Goal: Task Accomplishment & Management: Complete application form

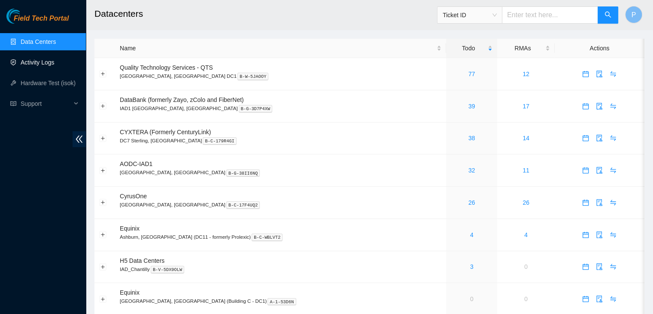
drag, startPoint x: 0, startPoint y: 0, endPoint x: 59, endPoint y: 56, distance: 81.7
click at [55, 59] on link "Activity Logs" at bounding box center [38, 62] width 34 height 7
click at [44, 66] on link "Activity Logs" at bounding box center [38, 62] width 34 height 7
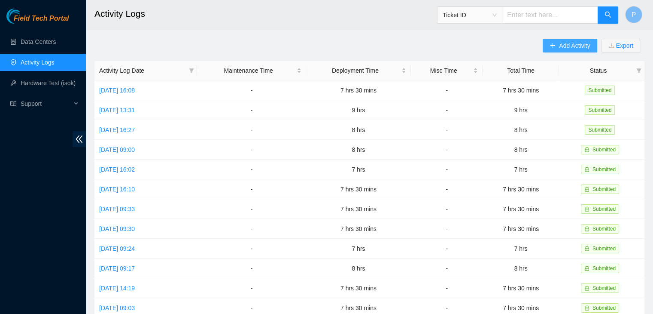
click at [580, 49] on span "Add Activity" at bounding box center [574, 45] width 31 height 9
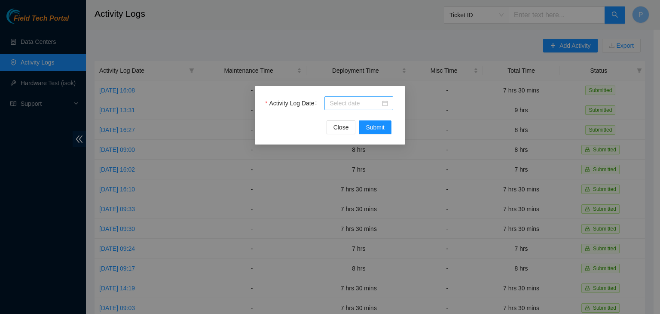
click at [337, 99] on input "Activity Log Date" at bounding box center [354, 102] width 51 height 9
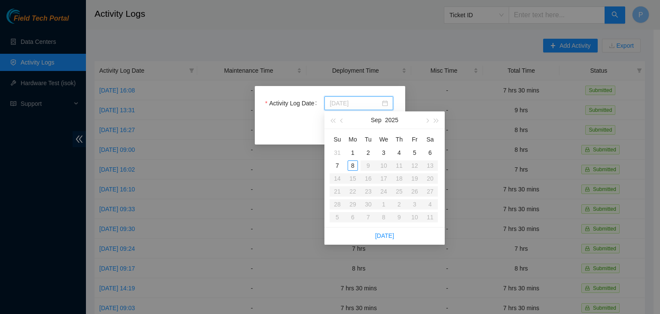
type input "[DATE]"
click at [409, 155] on div "5" at bounding box center [414, 152] width 10 height 10
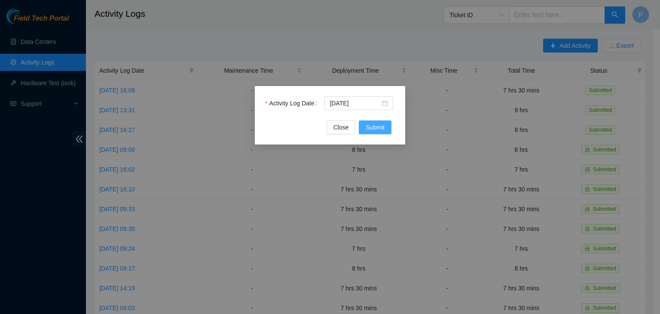
click at [366, 124] on span "Submit" at bounding box center [374, 126] width 19 height 9
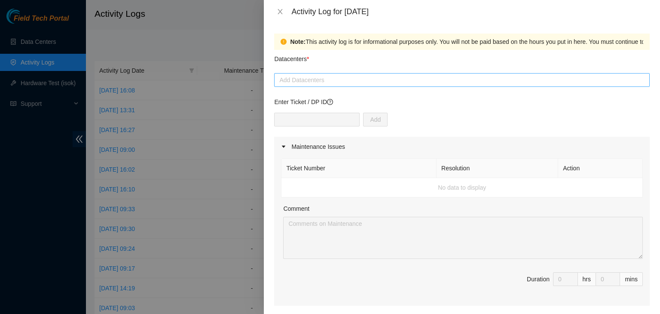
click at [405, 79] on div at bounding box center [461, 80] width 371 height 10
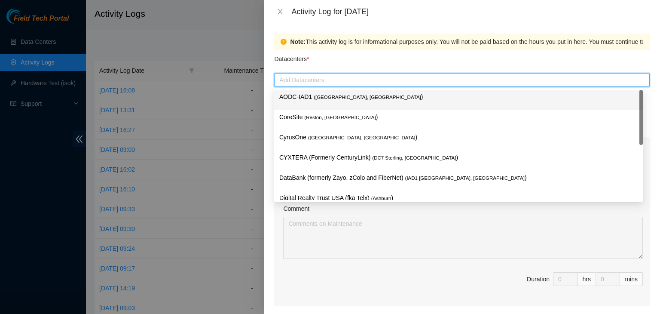
type input "H"
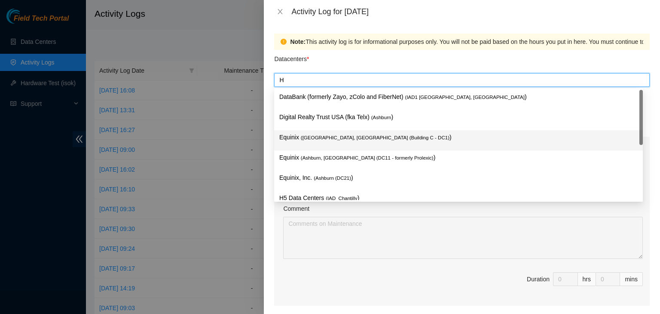
scroll to position [33, 0]
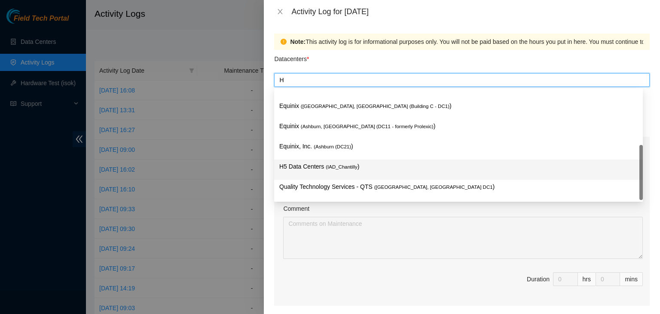
click at [375, 171] on p "H5 Data Centers ( IAD_Chantilly )" at bounding box center [458, 166] width 358 height 10
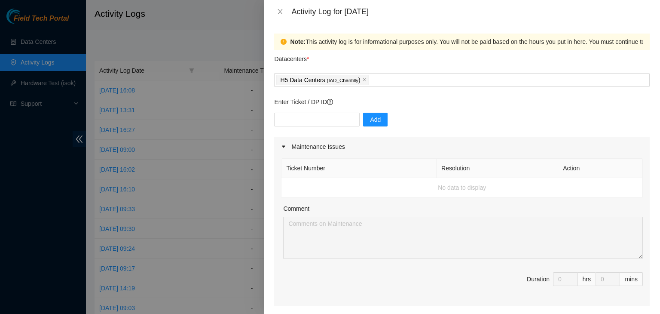
click at [280, 224] on div "Ticket Number Resolution Action No data to display Comment Duration 0 hrs 0 mins" at bounding box center [461, 230] width 375 height 149
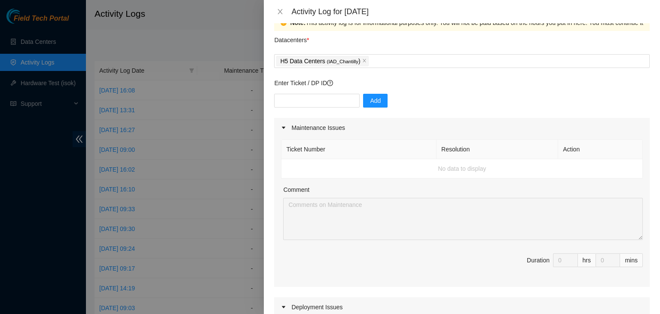
scroll to position [0, 0]
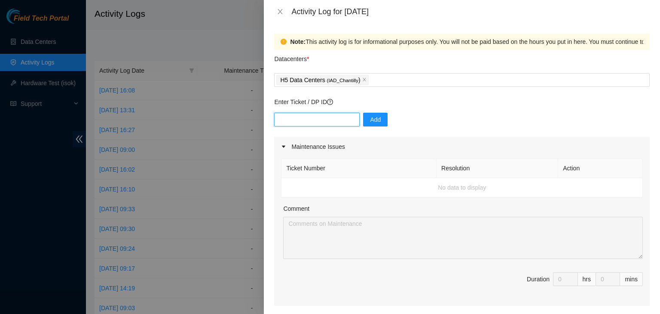
click at [331, 120] on input "text" at bounding box center [316, 120] width 85 height 14
paste input "DP69882"
type input "DP69882"
click at [370, 117] on span "Add" at bounding box center [375, 119] width 11 height 9
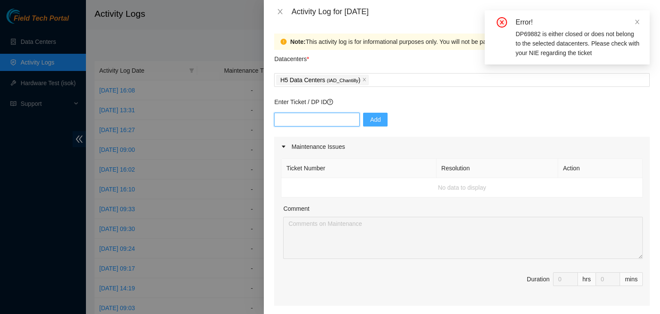
click at [311, 121] on input "text" at bounding box center [316, 120] width 85 height 14
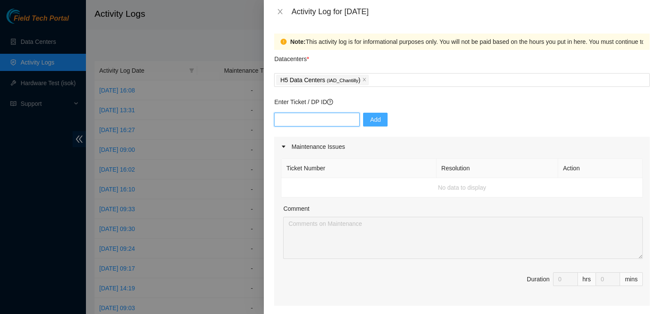
paste input "DP69881"
type input "DP69881"
click at [370, 122] on span "Add" at bounding box center [375, 119] width 11 height 9
click at [323, 119] on input "text" at bounding box center [316, 120] width 85 height 14
paste input "DP82711"
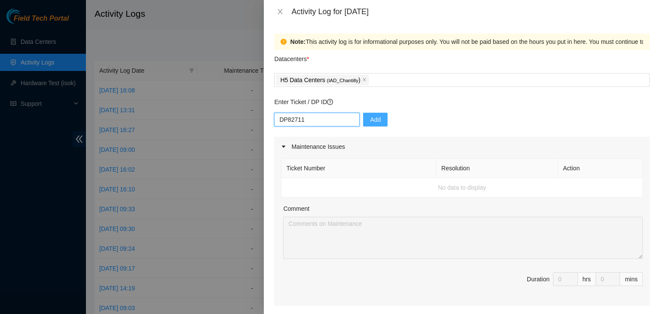
type input "DP82711"
click at [371, 122] on span "Add" at bounding box center [375, 119] width 11 height 9
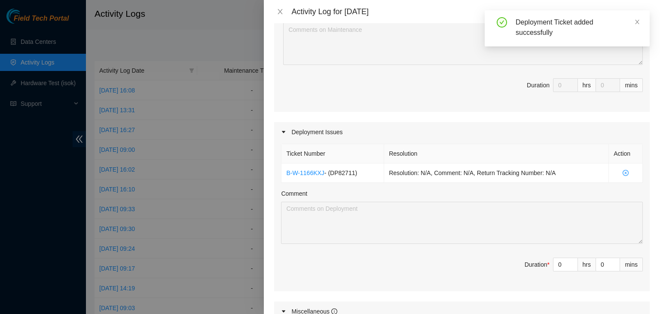
scroll to position [197, 0]
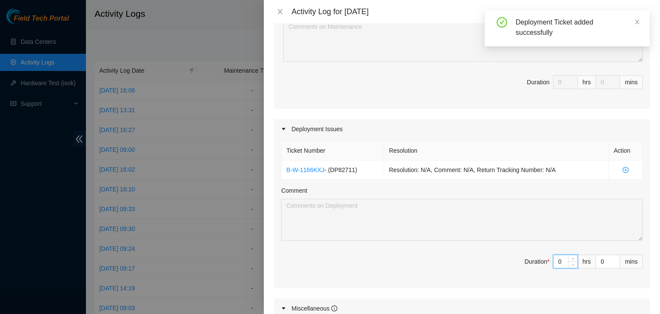
click at [558, 259] on input "0" at bounding box center [565, 261] width 24 height 13
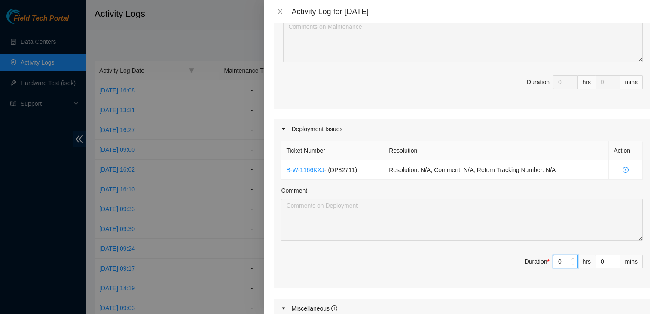
type input "07"
type input "7"
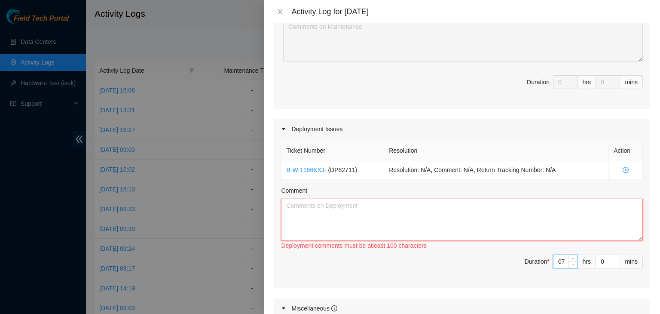
type input "7"
click at [531, 210] on textarea "Comment" at bounding box center [462, 219] width 362 height 42
paste textarea "DP69882"
paste textarea "DP69881"
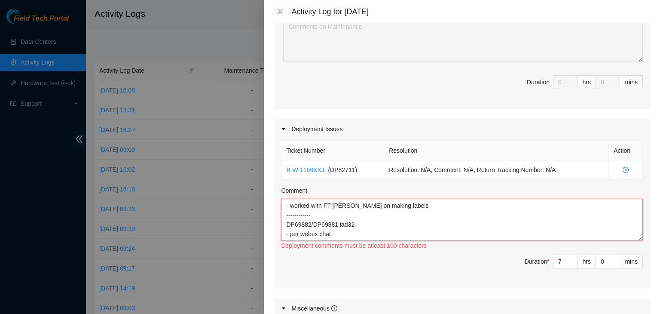
click at [299, 230] on textarea "- worked with FT [PERSON_NAME] on making labels ------------ DP69882/DP69881 ia…" at bounding box center [462, 219] width 362 height 42
click at [316, 233] on textarea "- worked with FT [PERSON_NAME] on making labels ------------ DP69882/DP69881 ia…" at bounding box center [462, 219] width 362 height 42
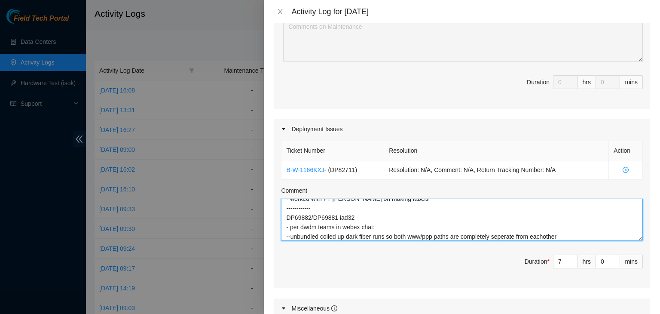
click at [503, 237] on textarea "- worked with FT [PERSON_NAME] on making labels ------------ DP69882/DP69881 ia…" at bounding box center [462, 219] width 362 height 42
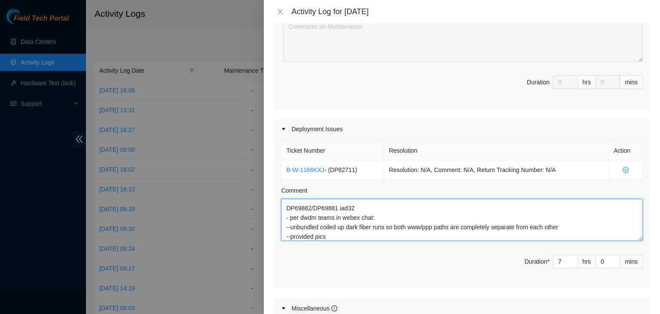
scroll to position [26, 0]
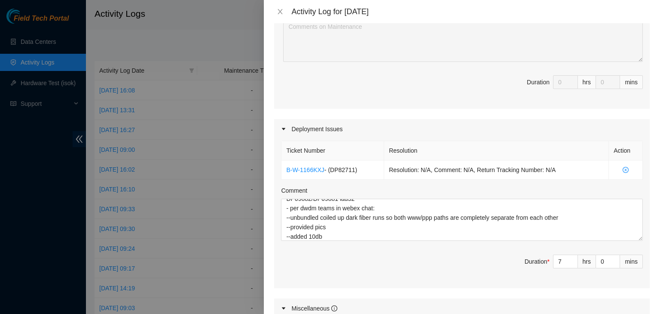
click at [560, 303] on div "Miscellaneous" at bounding box center [461, 308] width 375 height 20
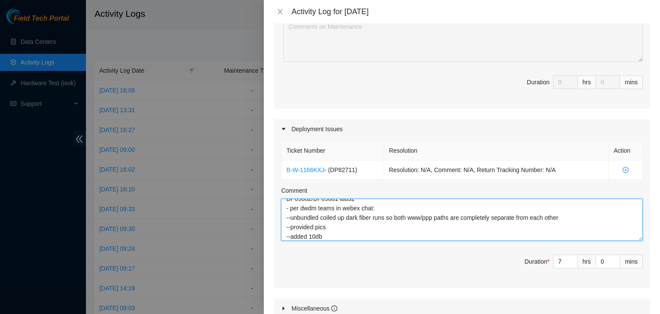
click at [335, 237] on textarea "- worked with FT [PERSON_NAME] on making labels ------------ DP69882/DP69881 ia…" at bounding box center [462, 219] width 362 height 42
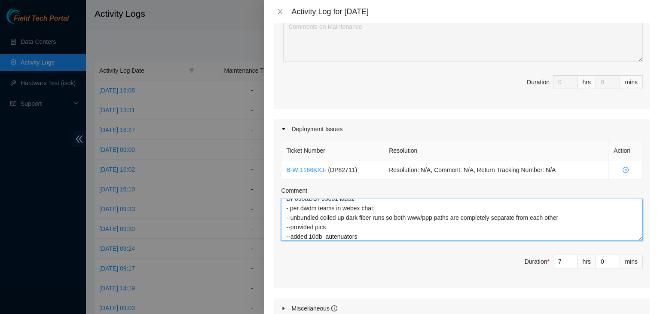
click at [335, 238] on textarea "- worked with FT [PERSON_NAME] on making labels ------------ DP69882/DP69881 ia…" at bounding box center [462, 219] width 362 height 42
click at [335, 237] on textarea "- worked with FT [PERSON_NAME] on making labels ------------ DP69882/DP69881 ia…" at bounding box center [462, 219] width 362 height 42
click at [342, 234] on textarea "- worked with FT [PERSON_NAME] on making labels ------------ DP69882/DP69881 ia…" at bounding box center [462, 219] width 362 height 42
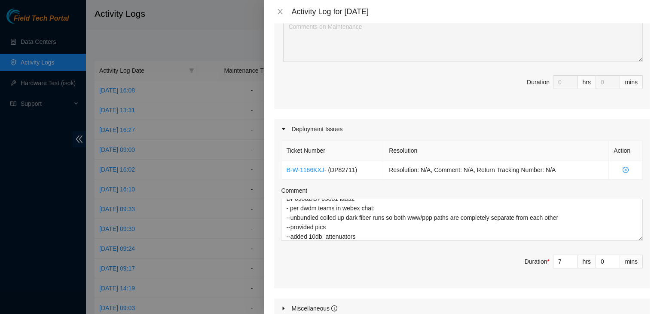
click at [368, 240] on div "Ticket Number Resolution Action B-W-1166KXJ - ( DP82711 ) Resolution: N/A, Comm…" at bounding box center [461, 213] width 375 height 149
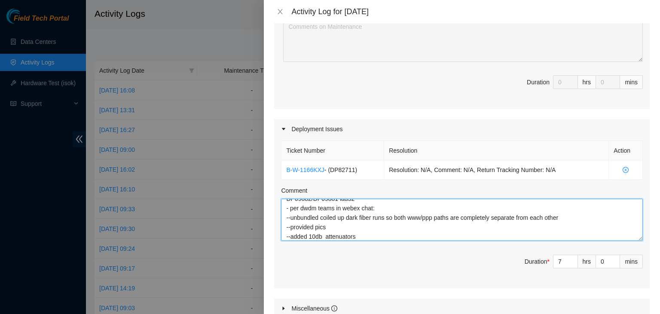
click at [366, 237] on textarea "- worked with FT [PERSON_NAME] on making labels ------------ DP69882/DP69881 ia…" at bounding box center [462, 219] width 362 height 42
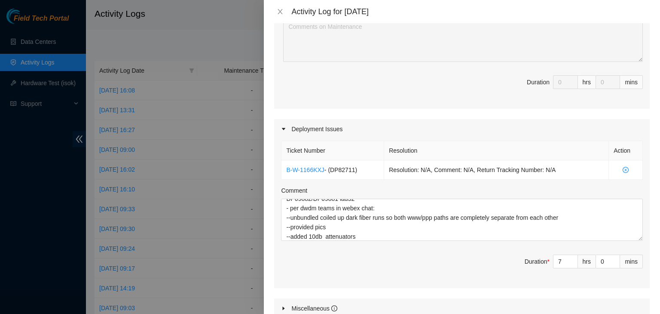
click at [480, 304] on div "Miscellaneous" at bounding box center [461, 308] width 375 height 20
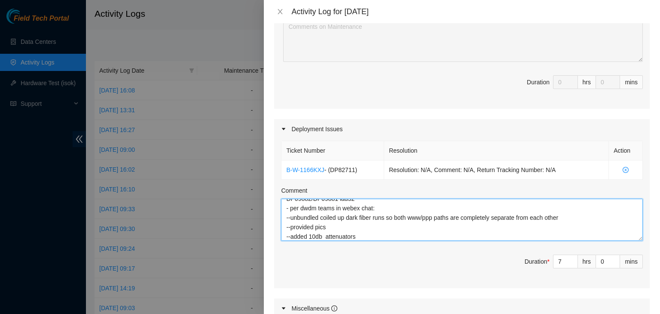
click at [356, 235] on textarea "- worked with FT [PERSON_NAME] on making labels ------------ DP69882/DP69881 ia…" at bounding box center [462, 219] width 362 height 42
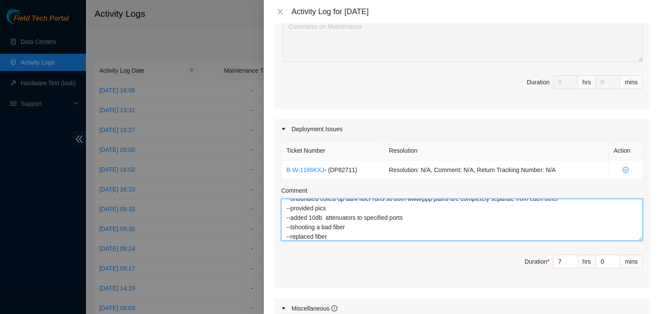
scroll to position [54, 0]
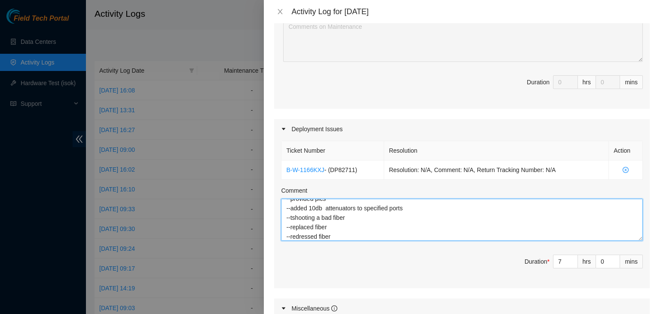
type textarea "- worked with FT [PERSON_NAME] on making labels ------------ DP69882/DP69881 ia…"
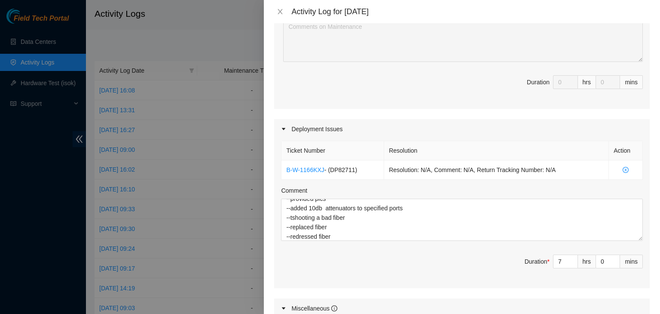
click at [472, 155] on th "Resolution" at bounding box center [496, 150] width 225 height 19
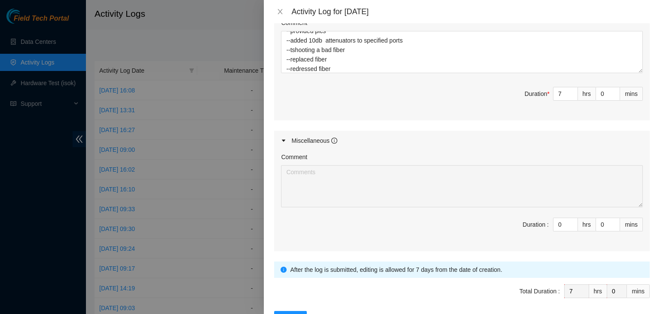
scroll to position [393, 0]
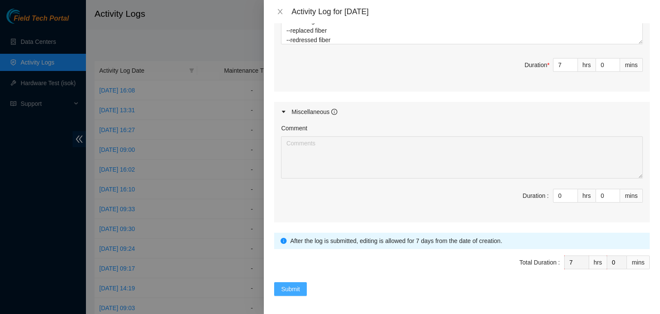
click at [286, 289] on span "Submit" at bounding box center [290, 288] width 19 height 9
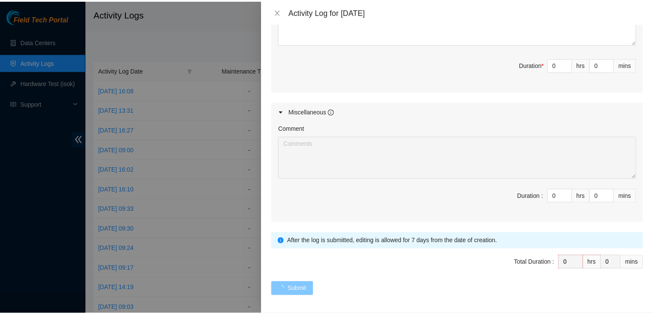
scroll to position [0, 0]
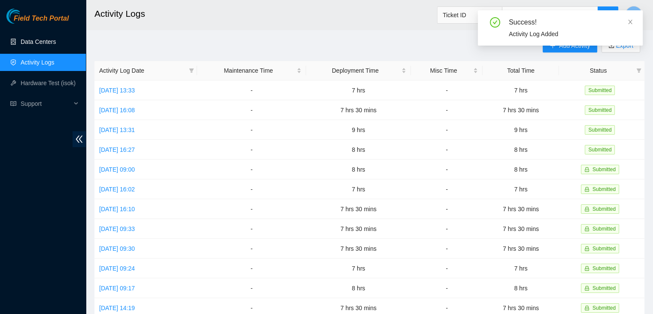
click at [38, 42] on link "Data Centers" at bounding box center [38, 41] width 35 height 7
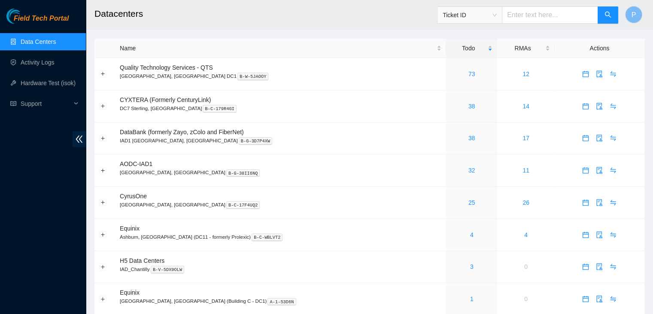
click at [68, 205] on div "Field Tech Portal Data Centers Activity Logs Hardware Test (isok) Support" at bounding box center [43, 161] width 86 height 305
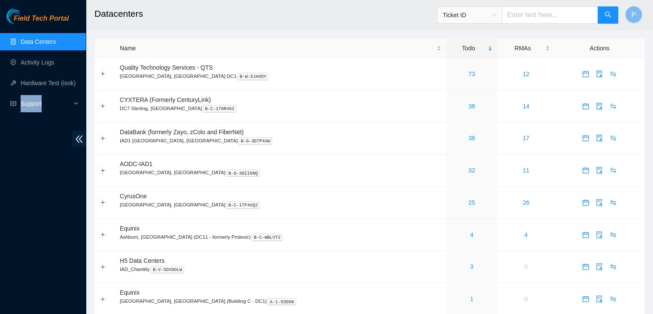
click at [68, 204] on div "Field Tech Portal Data Centers Activity Logs Hardware Test (isok) Support" at bounding box center [43, 161] width 86 height 305
